Goal: Task Accomplishment & Management: Use online tool/utility

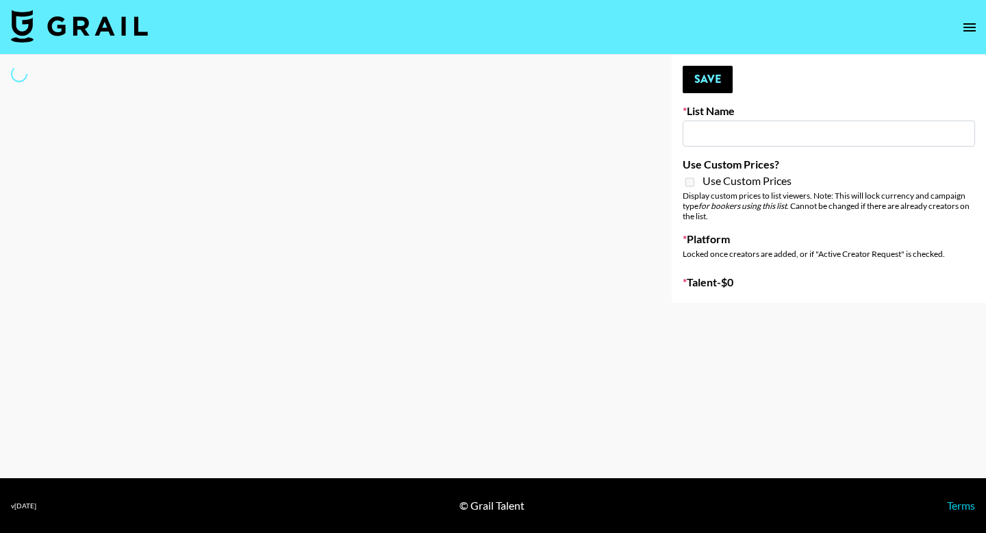
type input "Deebaby Song Promo"
select select "Song"
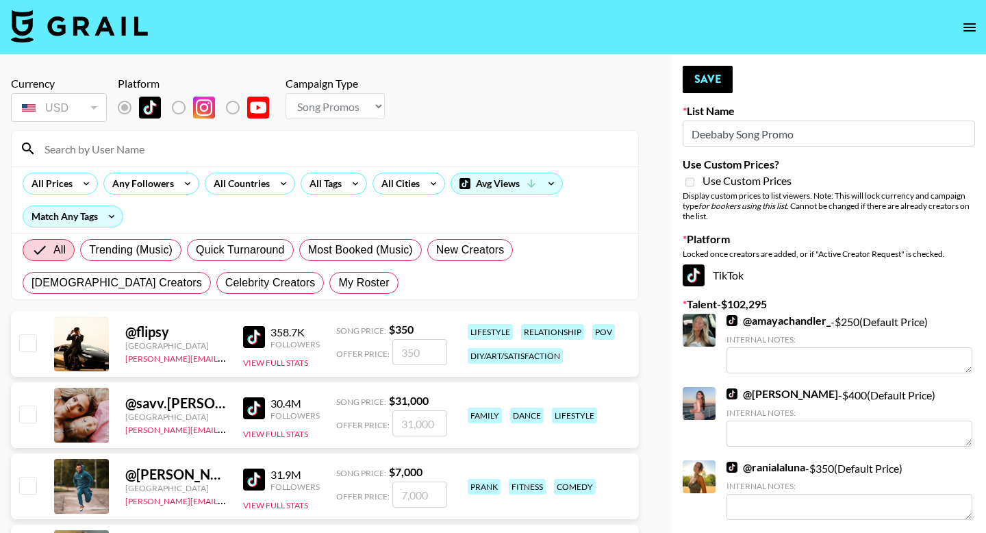
click at [338, 285] on span "My Roster" at bounding box center [363, 282] width 51 height 16
click at [338, 283] on input "My Roster" at bounding box center [338, 283] width 0 height 0
radio input "true"
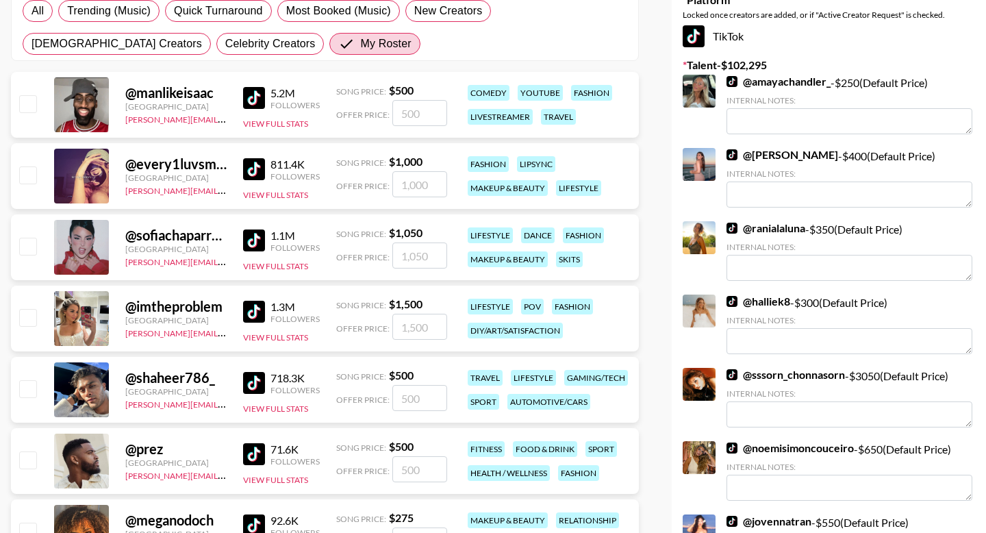
scroll to position [242, 0]
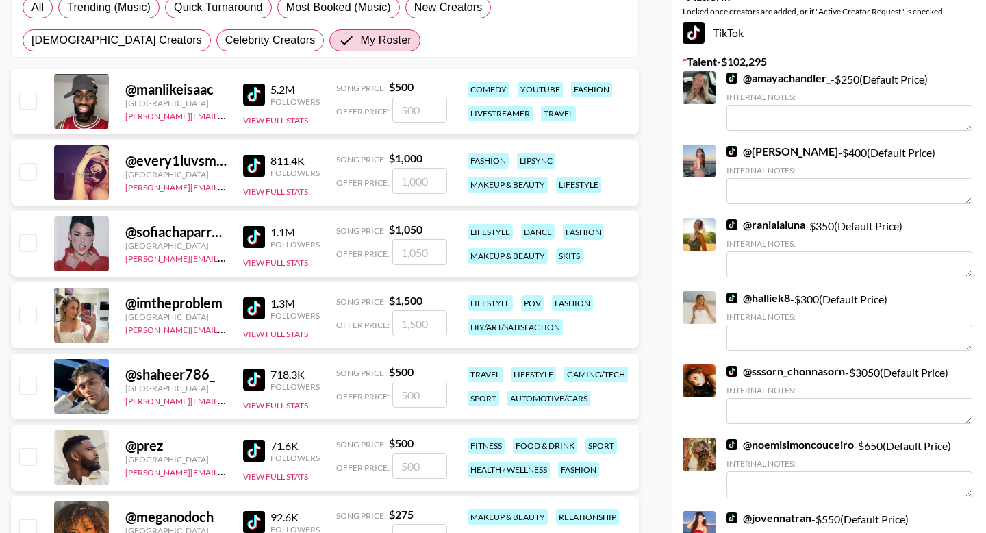
click at [25, 175] on input "checkbox" at bounding box center [27, 171] width 16 height 16
checkbox input "true"
type input "1000"
click at [25, 242] on input "checkbox" at bounding box center [27, 242] width 16 height 16
checkbox input "true"
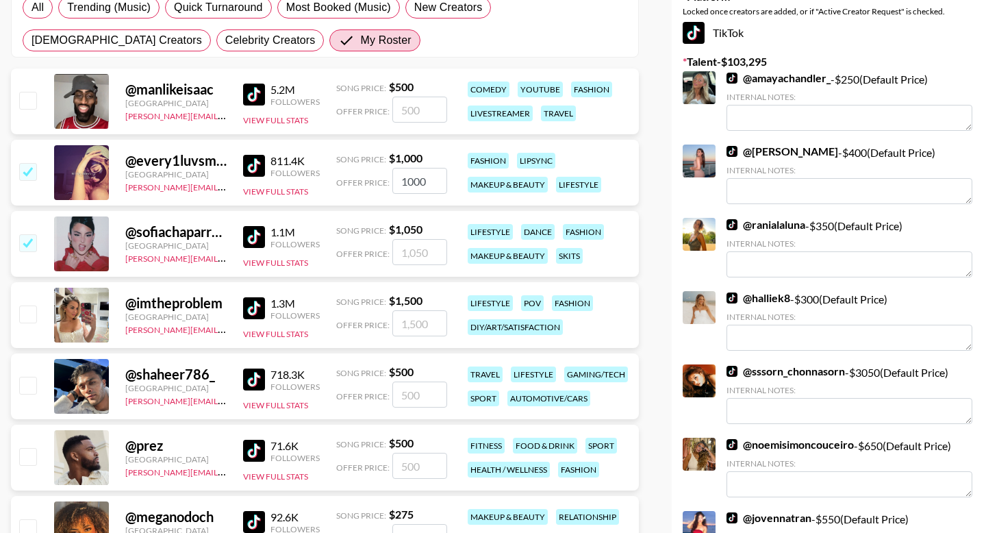
type input "1050"
click at [29, 315] on input "checkbox" at bounding box center [27, 313] width 16 height 16
checkbox input "true"
type input "1500"
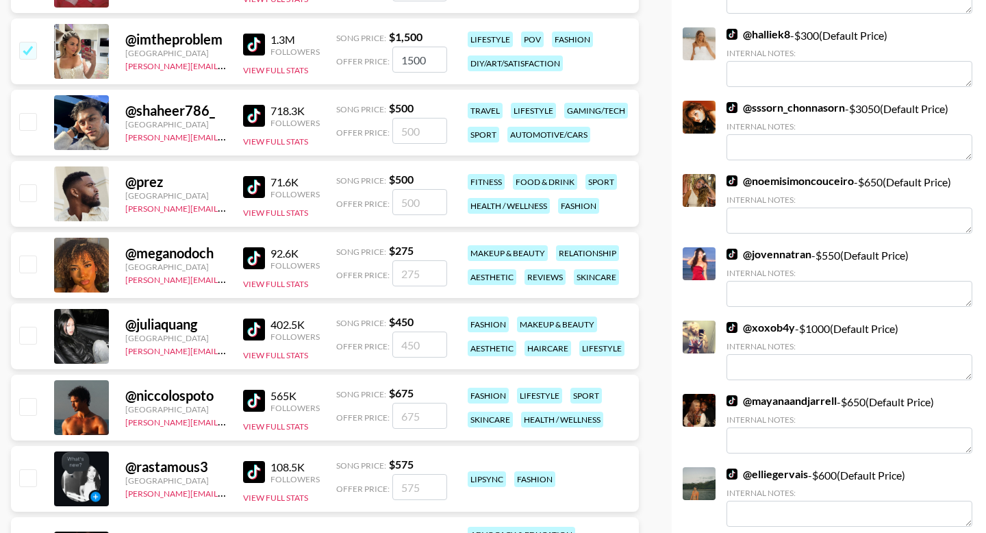
scroll to position [516, 0]
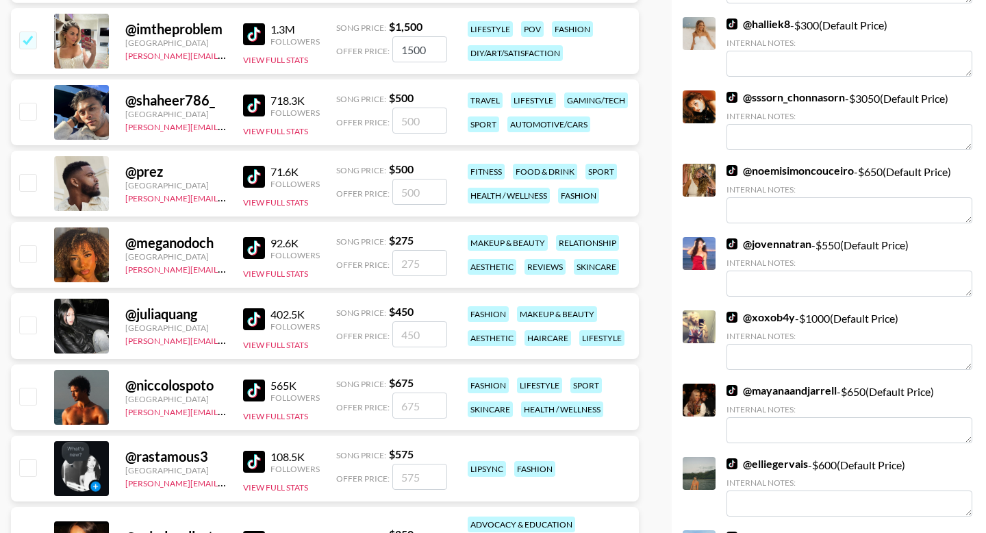
click at [23, 324] on input "checkbox" at bounding box center [27, 324] width 16 height 16
checkbox input "true"
type input "450"
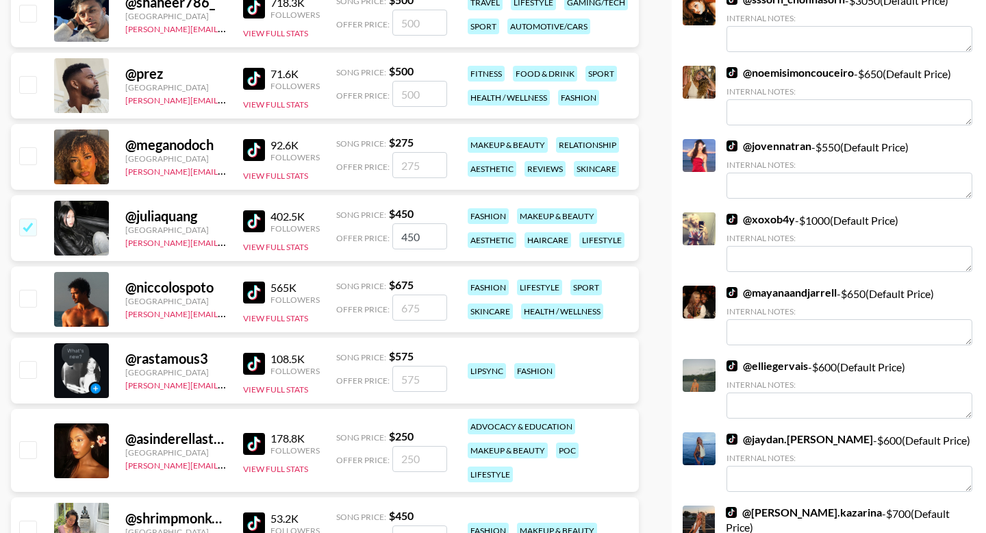
scroll to position [615, 0]
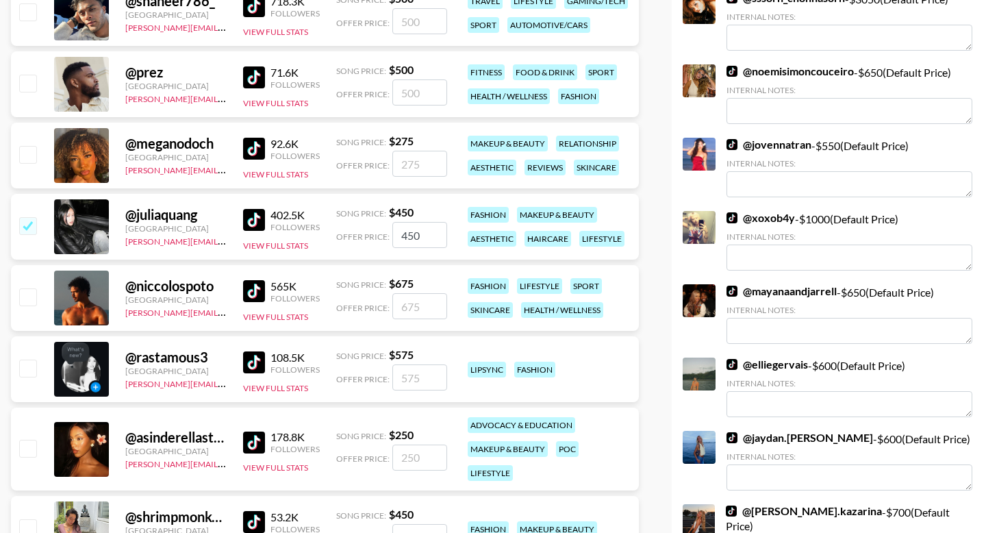
click at [31, 365] on input "checkbox" at bounding box center [27, 367] width 16 height 16
checkbox input "true"
type input "575"
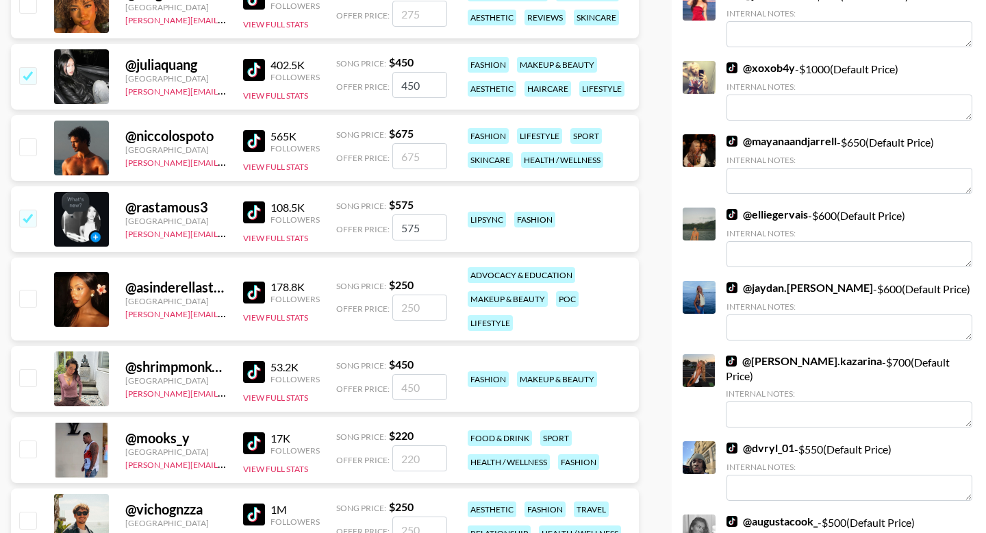
scroll to position [767, 0]
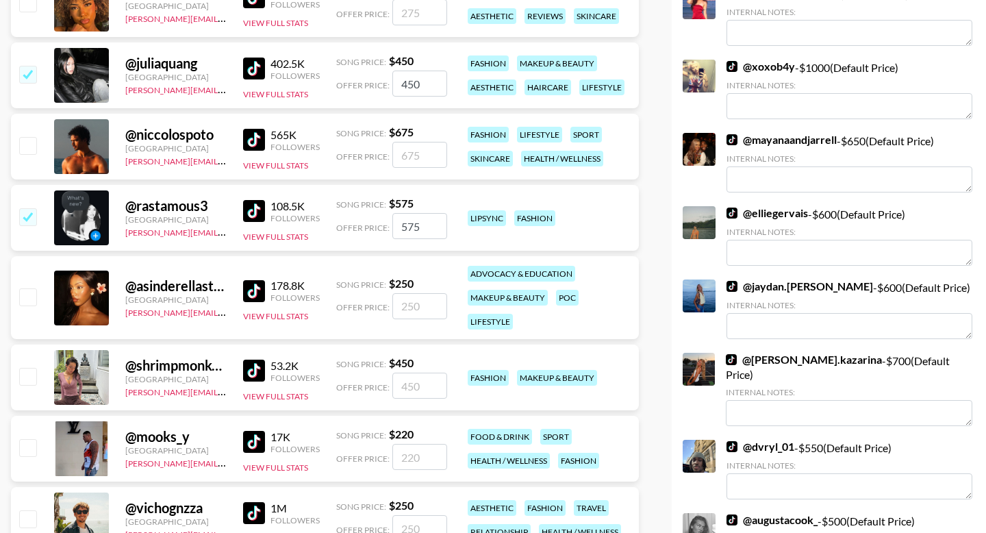
click at [27, 305] on input "checkbox" at bounding box center [27, 296] width 16 height 16
checkbox input "true"
type input "250"
click at [18, 390] on div "@ shrimpmonkey04 Canada ella.makin@grail-talent.com 53.2K Followers View Full S…" at bounding box center [325, 377] width 628 height 66
click at [30, 372] on input "checkbox" at bounding box center [27, 376] width 16 height 16
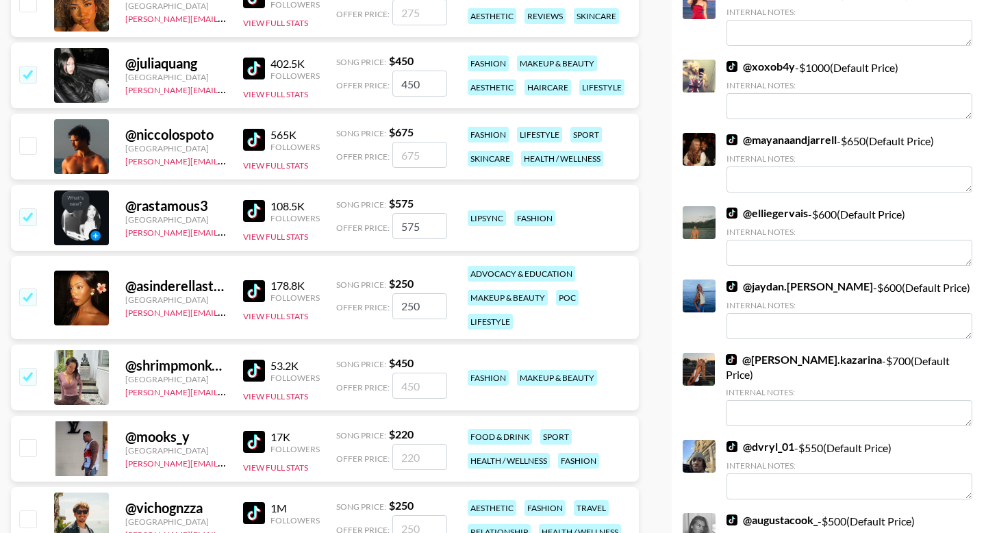
checkbox input "true"
type input "450"
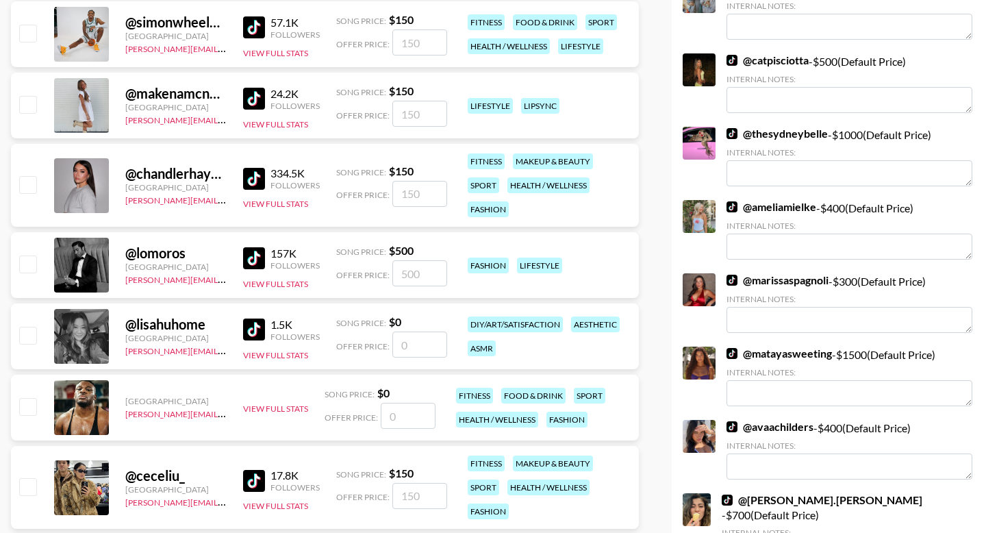
scroll to position [1695, 0]
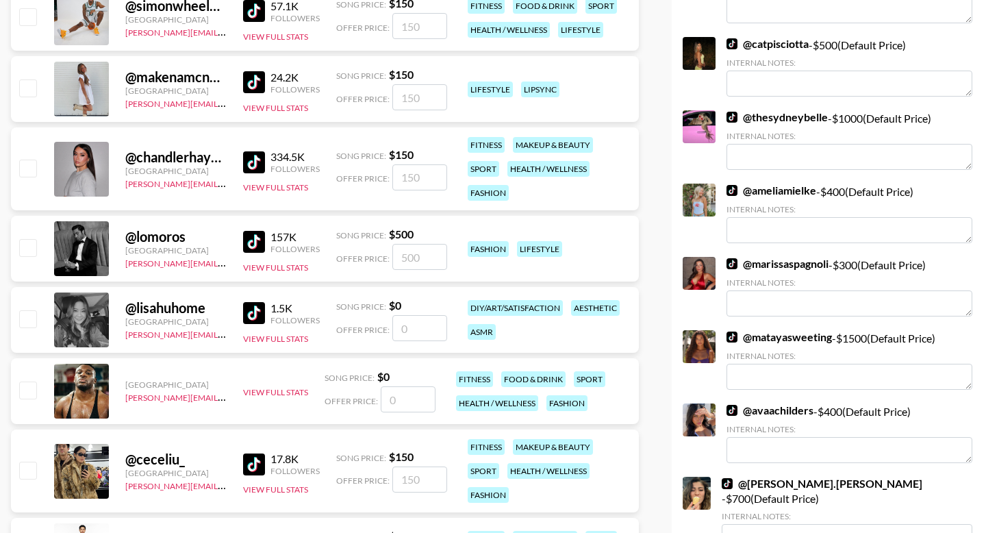
click at [20, 93] on input "checkbox" at bounding box center [27, 87] width 16 height 16
checkbox input "true"
type input "150"
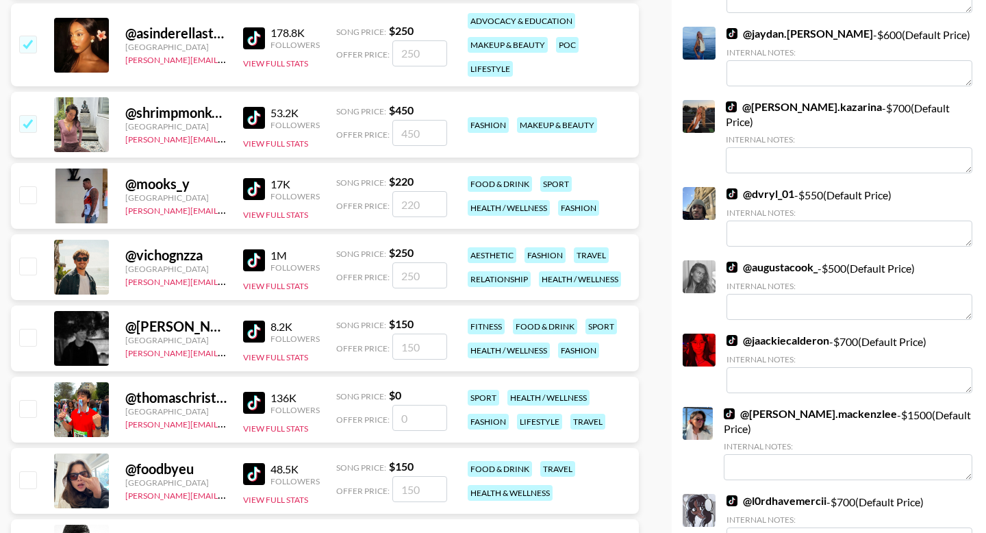
scroll to position [0, 0]
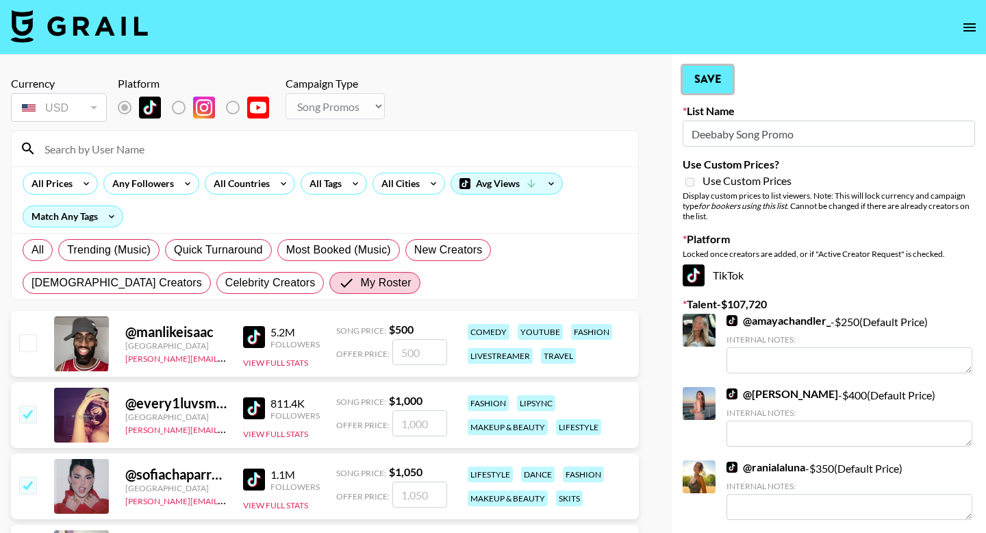
click at [699, 83] on button "Save" at bounding box center [707, 79] width 50 height 27
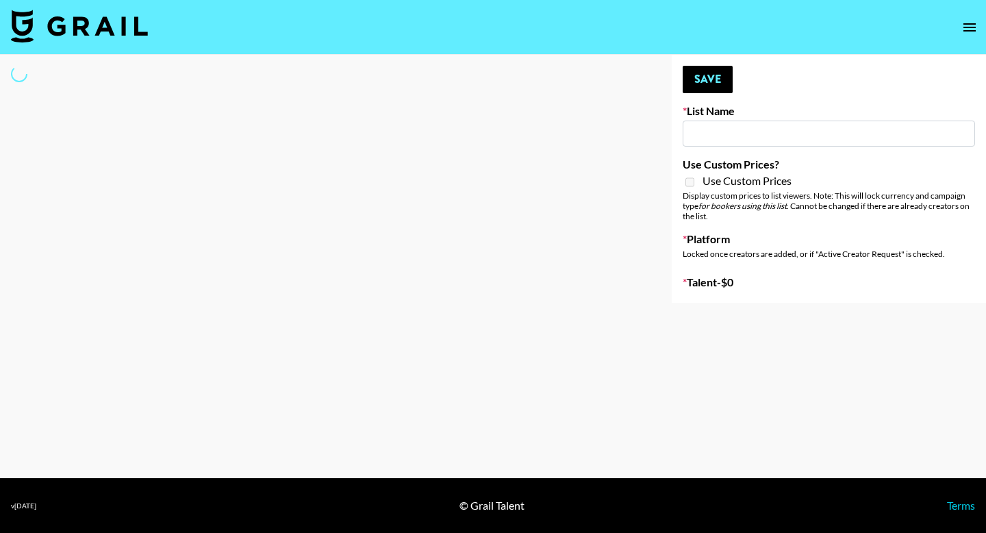
type input "Nicklback - Rockstar"
select select "Song"
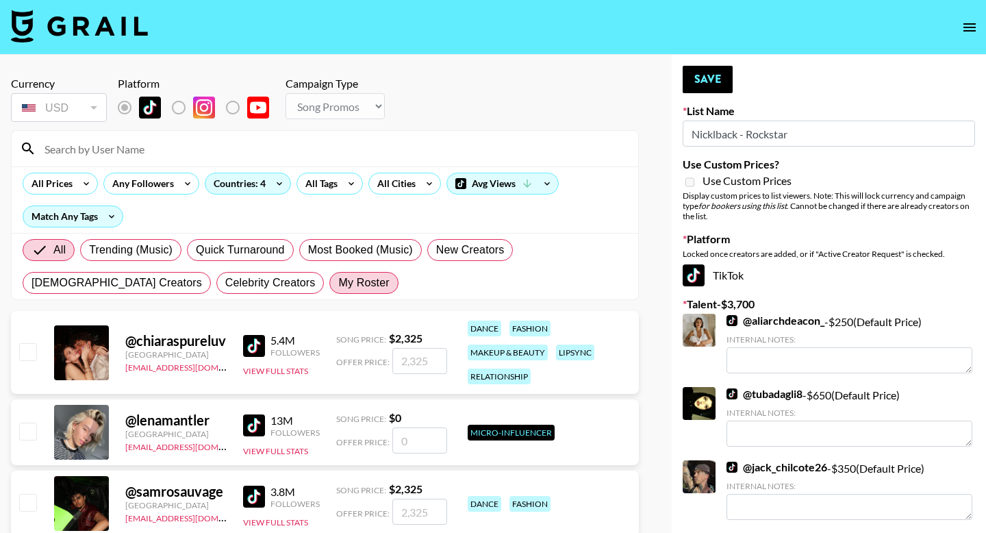
click at [338, 288] on span "My Roster" at bounding box center [363, 282] width 51 height 16
click at [338, 283] on input "My Roster" at bounding box center [338, 283] width 0 height 0
radio input "true"
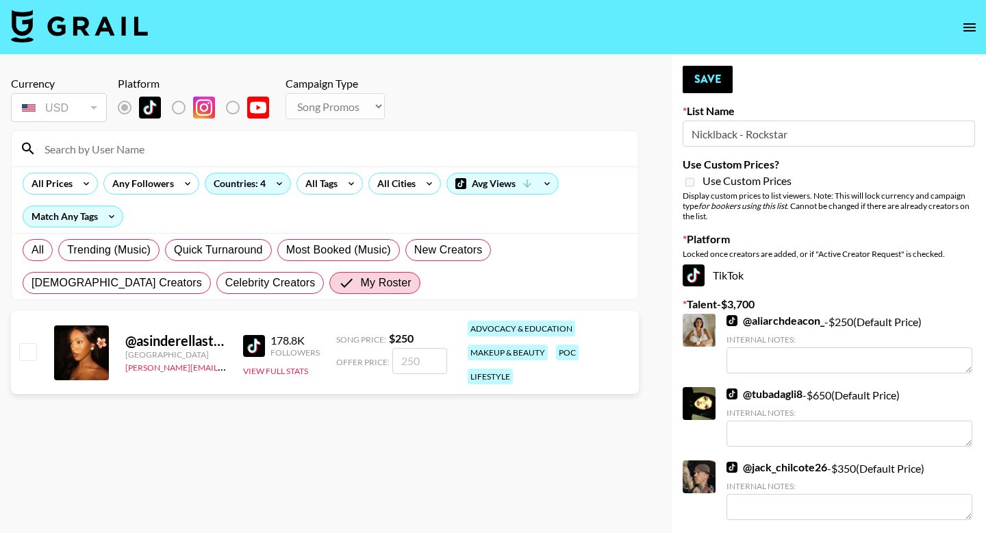
scroll to position [14, 0]
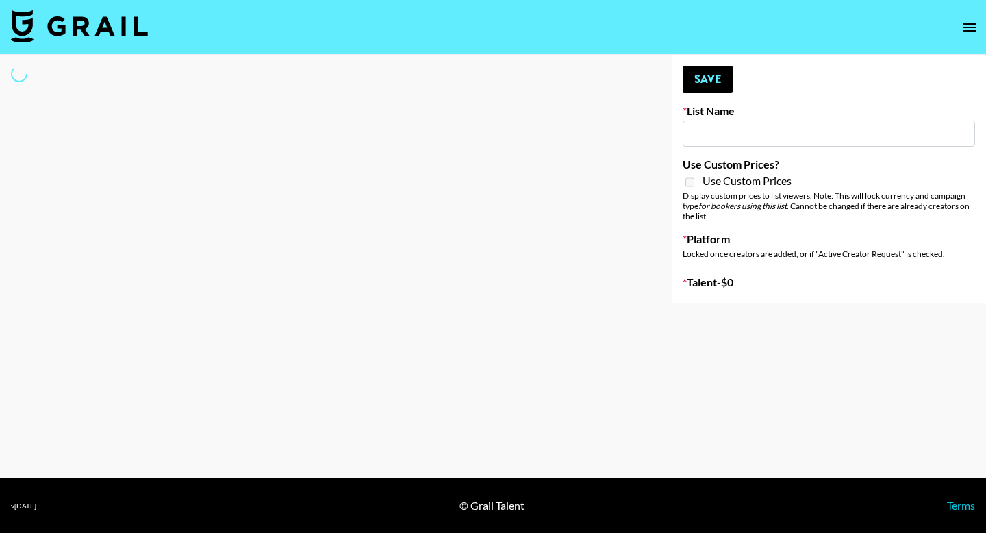
type input "Interscope Song Promo List"
select select "Song"
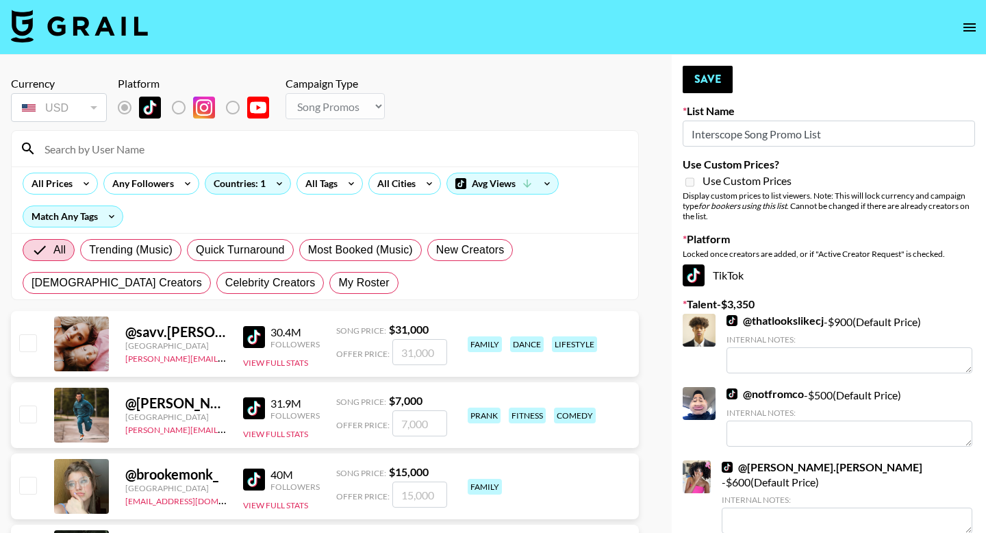
click at [338, 282] on span "My Roster" at bounding box center [363, 282] width 51 height 16
click at [338, 283] on input "My Roster" at bounding box center [338, 283] width 0 height 0
radio input "true"
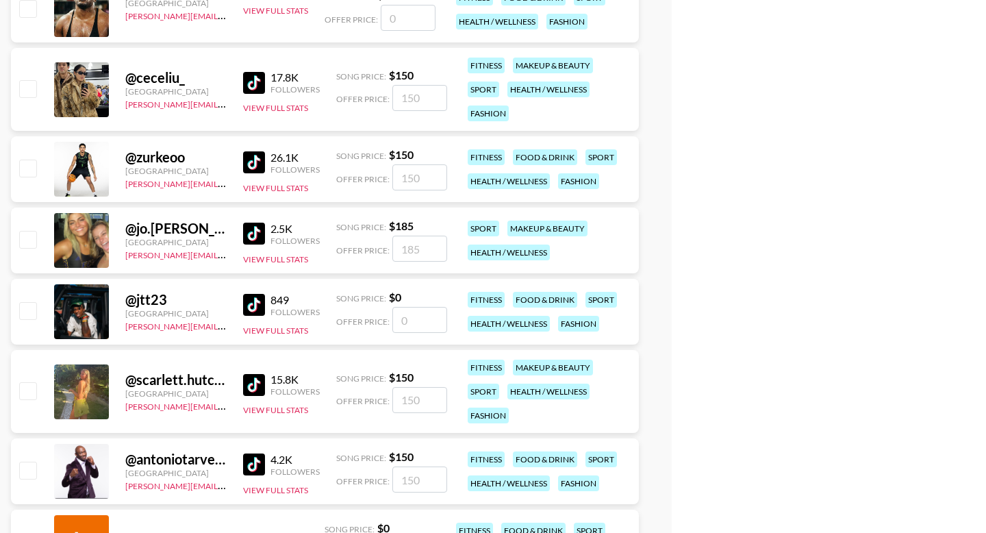
scroll to position [1319, 0]
